Goal: Information Seeking & Learning: Learn about a topic

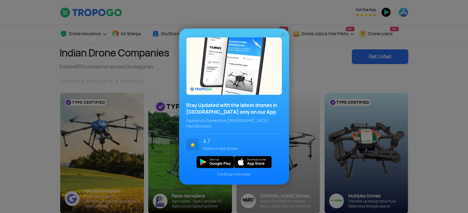
click at [283, 37] on img at bounding box center [283, 34] width 6 height 6
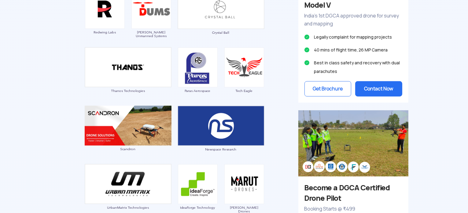
scroll to position [459, 0]
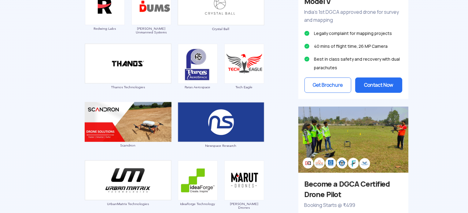
drag, startPoint x: 0, startPoint y: 227, endPoint x: 74, endPoint y: 42, distance: 199.2
click at [74, 42] on div "Garuda Aerospace Throttle Aerospace General Aeronautics Redwing Labs Dhaksha Un…" at bounding box center [174, 111] width 239 height 375
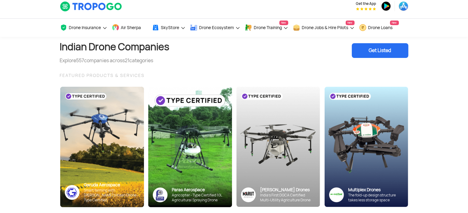
scroll to position [0, 0]
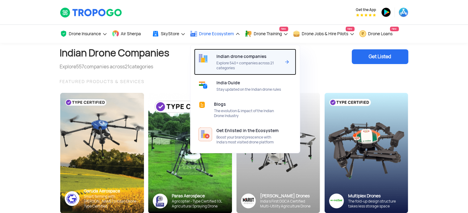
click at [237, 63] on span "Explore 540+ companies across 21 categories" at bounding box center [249, 66] width 65 height 10
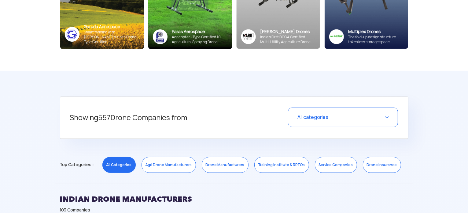
scroll to position [245, 0]
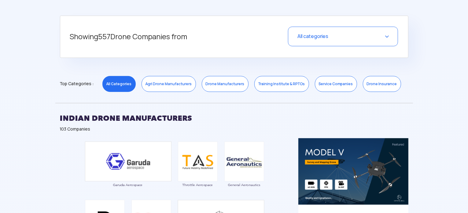
click at [364, 38] on div "All categories" at bounding box center [343, 37] width 110 height 20
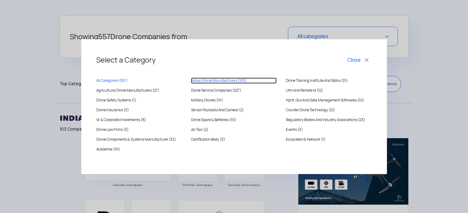
click at [208, 81] on MANUFACTURERS "Indian Drone Manufacturers (103)" at bounding box center [234, 80] width 86 height 6
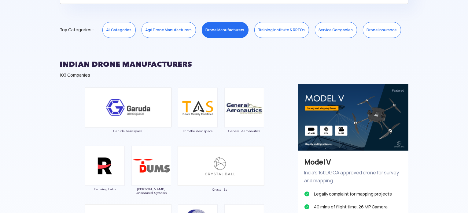
scroll to position [306, 0]
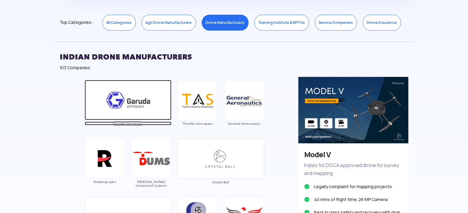
click at [132, 111] on img at bounding box center [128, 100] width 87 height 40
